Goal: Information Seeking & Learning: Learn about a topic

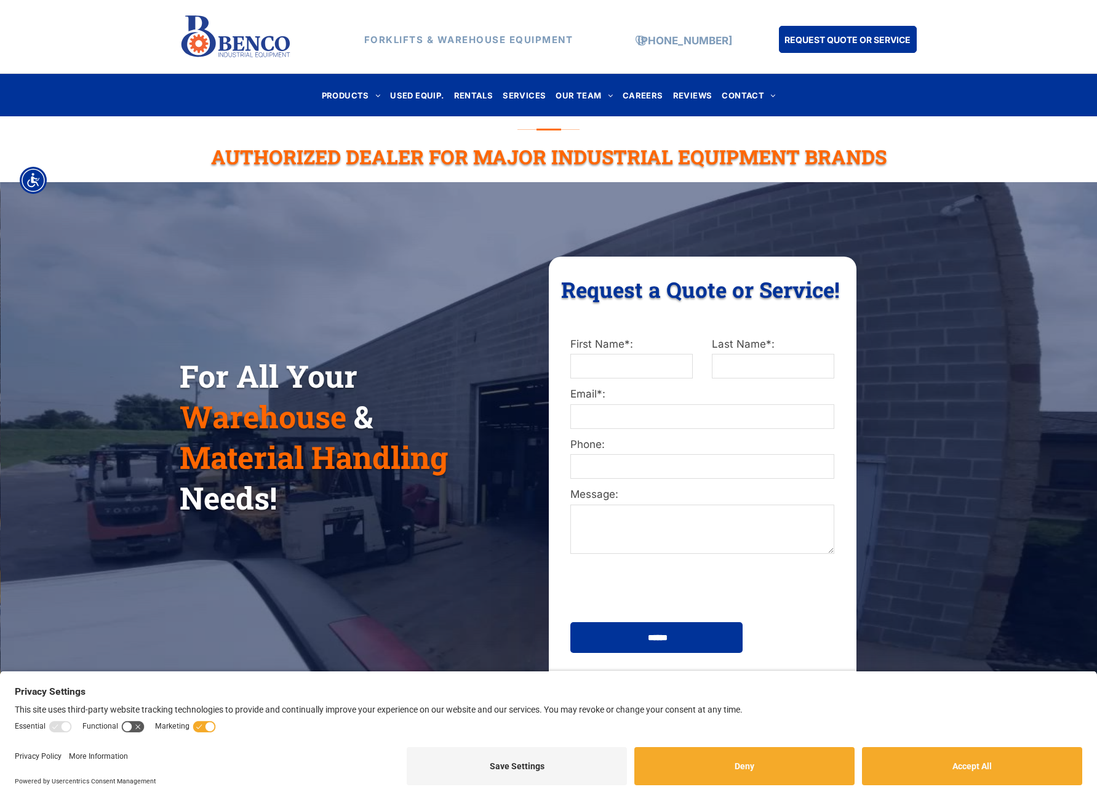
click at [270, 46] on img at bounding box center [236, 36] width 112 height 53
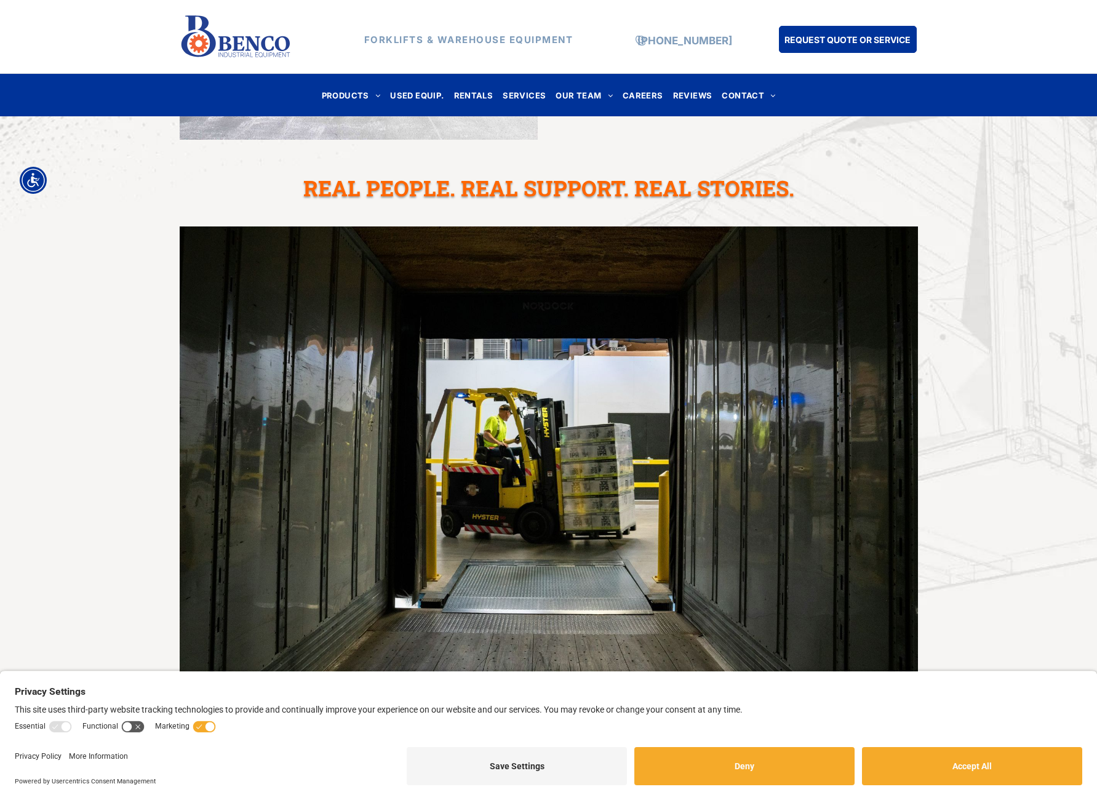
scroll to position [2767, 0]
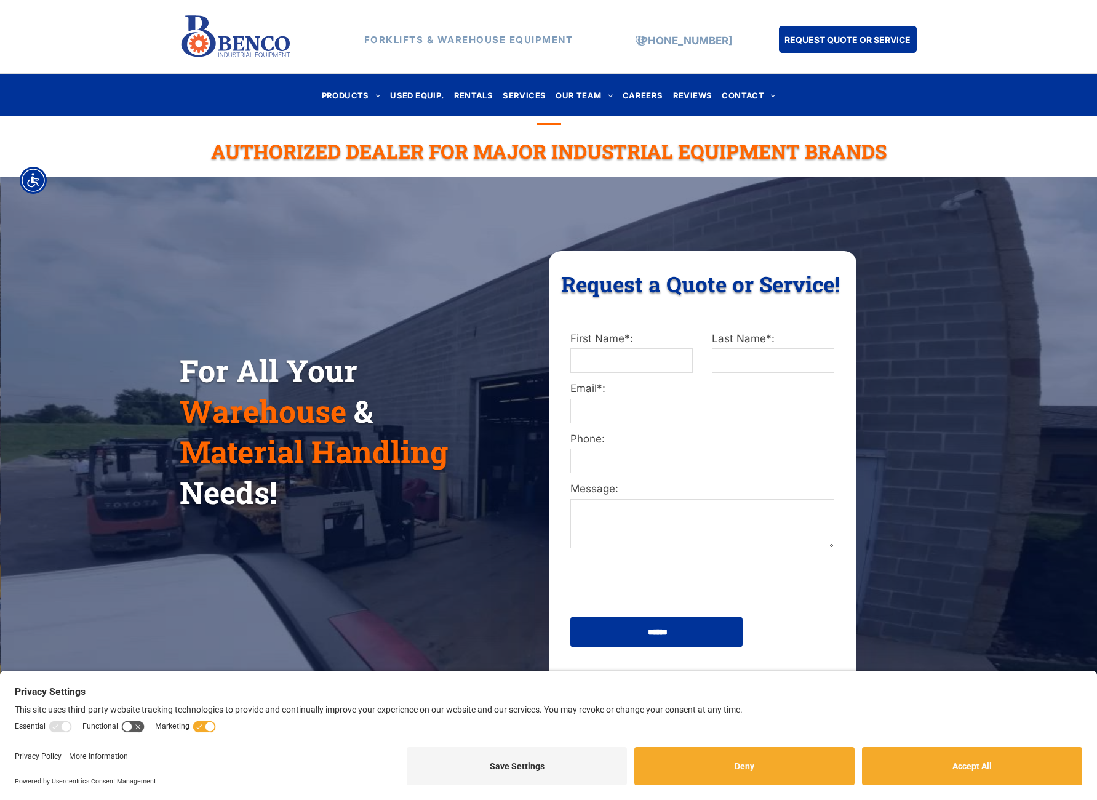
scroll to position [0, 0]
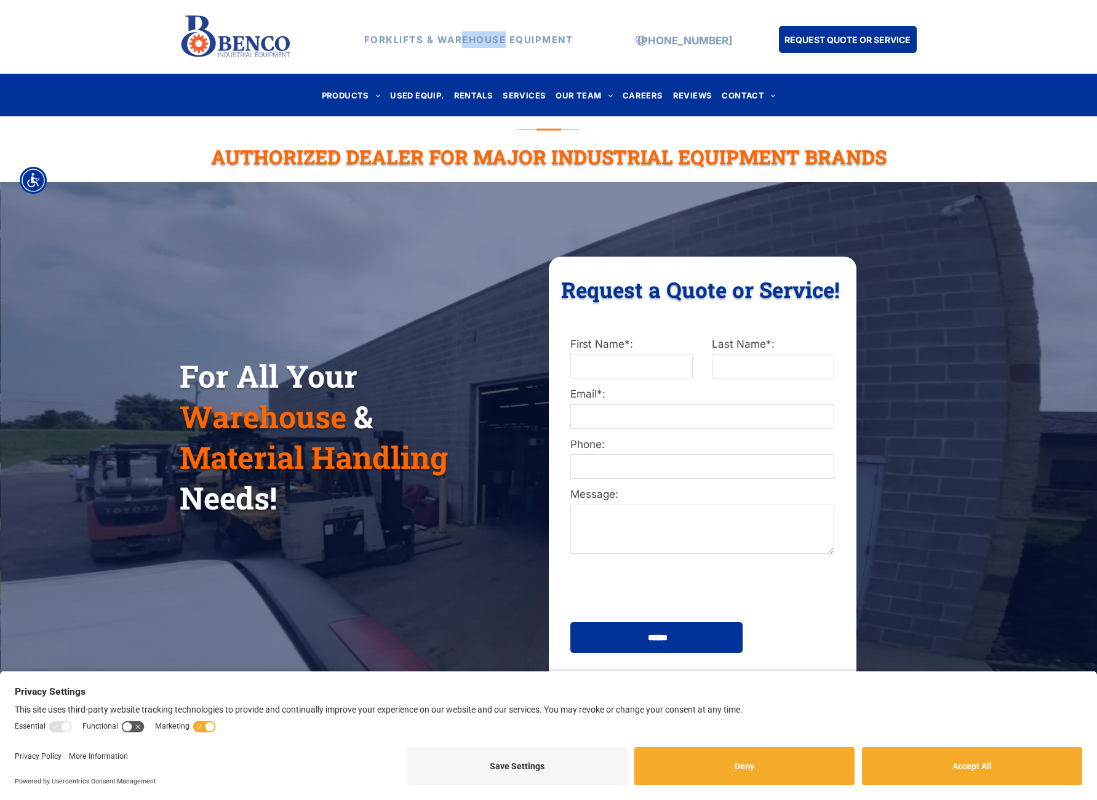
drag, startPoint x: 460, startPoint y: 38, endPoint x: 503, endPoint y: 41, distance: 42.5
click at [503, 41] on strong "FORKLIFTS & WAREHOUSE EQUIPMENT" at bounding box center [468, 40] width 209 height 12
drag, startPoint x: 503, startPoint y: 41, endPoint x: 613, endPoint y: 44, distance: 110.2
click at [613, 44] on div "[PHONE_NUMBER]" at bounding box center [672, 36] width 123 height 53
drag, startPoint x: 572, startPoint y: 37, endPoint x: 367, endPoint y: 33, distance: 205.6
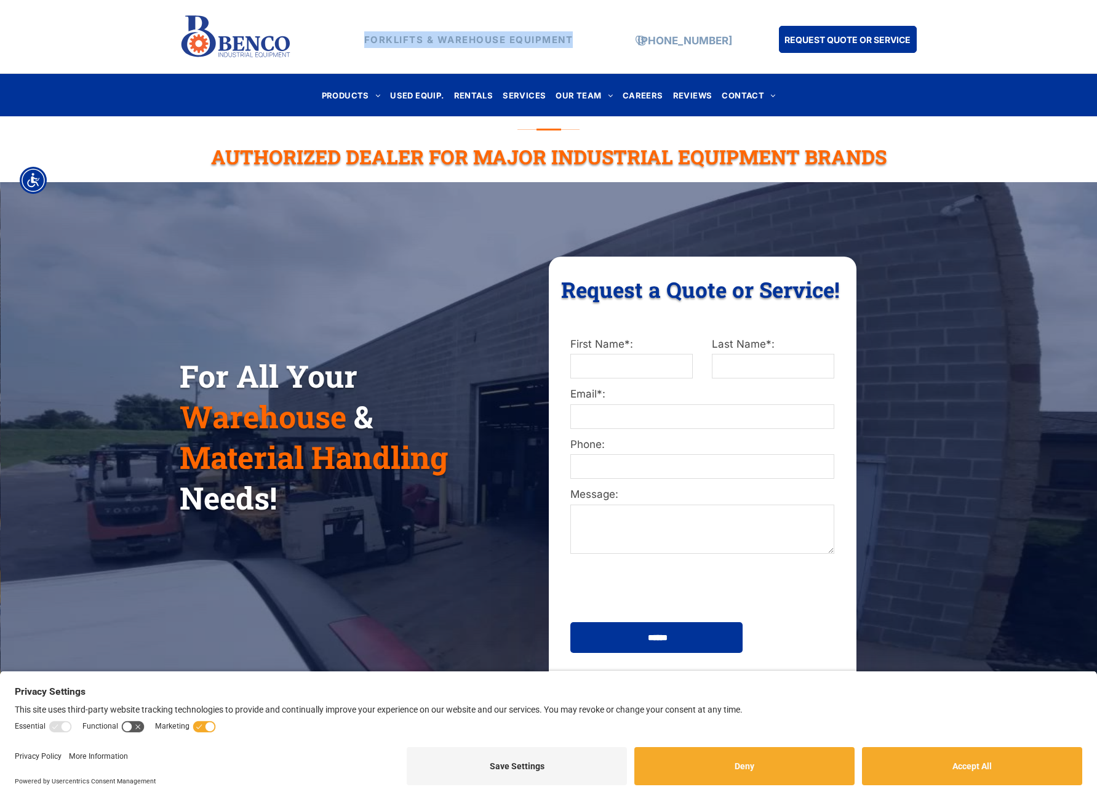
click at [367, 33] on p "FORKLIFTS & WAREHOUSE EQUIPMENT" at bounding box center [468, 39] width 283 height 17
copy strong "FORKLIFTS & WAREHOUSE EQUIPMENT"
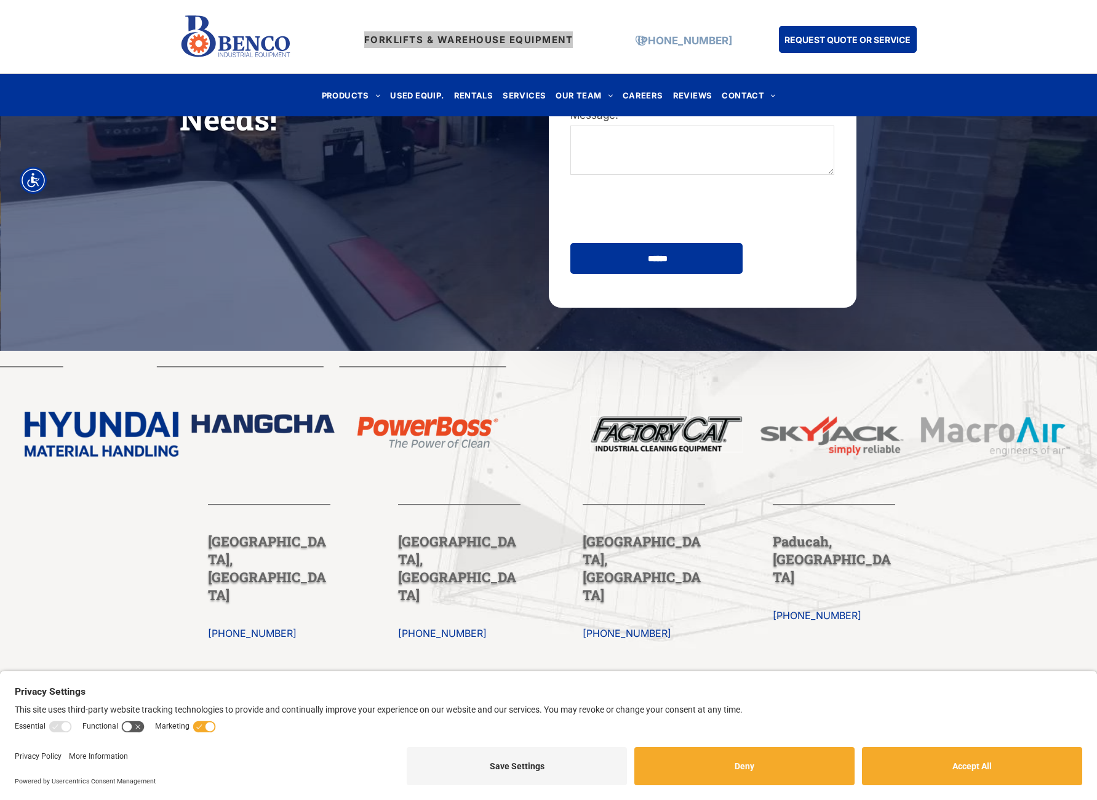
scroll to position [366, 0]
